Goal: Find specific page/section: Find specific page/section

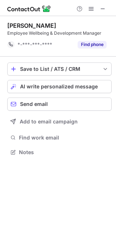
scroll to position [147, 116]
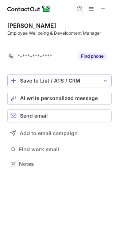
scroll to position [147, 116]
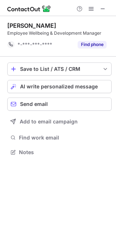
scroll to position [147, 116]
